Goal: Information Seeking & Learning: Learn about a topic

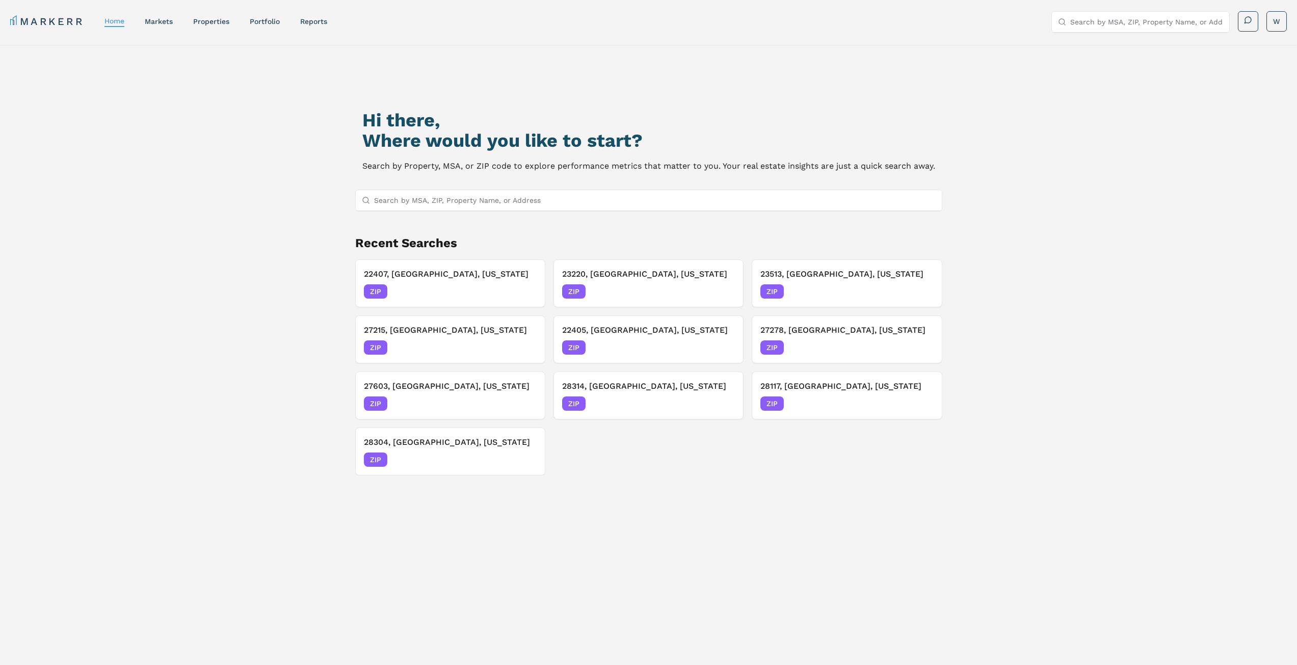
click at [1082, 32] on input "Search by MSA, ZIP, Property Name, or Address" at bounding box center [1146, 22] width 153 height 20
type input "23111"
click at [1175, 58] on div "Hi there, Where would you like to start? Search by Property, MSA, or ZIP code t…" at bounding box center [648, 385] width 1297 height 681
click at [1210, 41] on div "ZIP" at bounding box center [1209, 41] width 21 height 11
